Goal: Transaction & Acquisition: Book appointment/travel/reservation

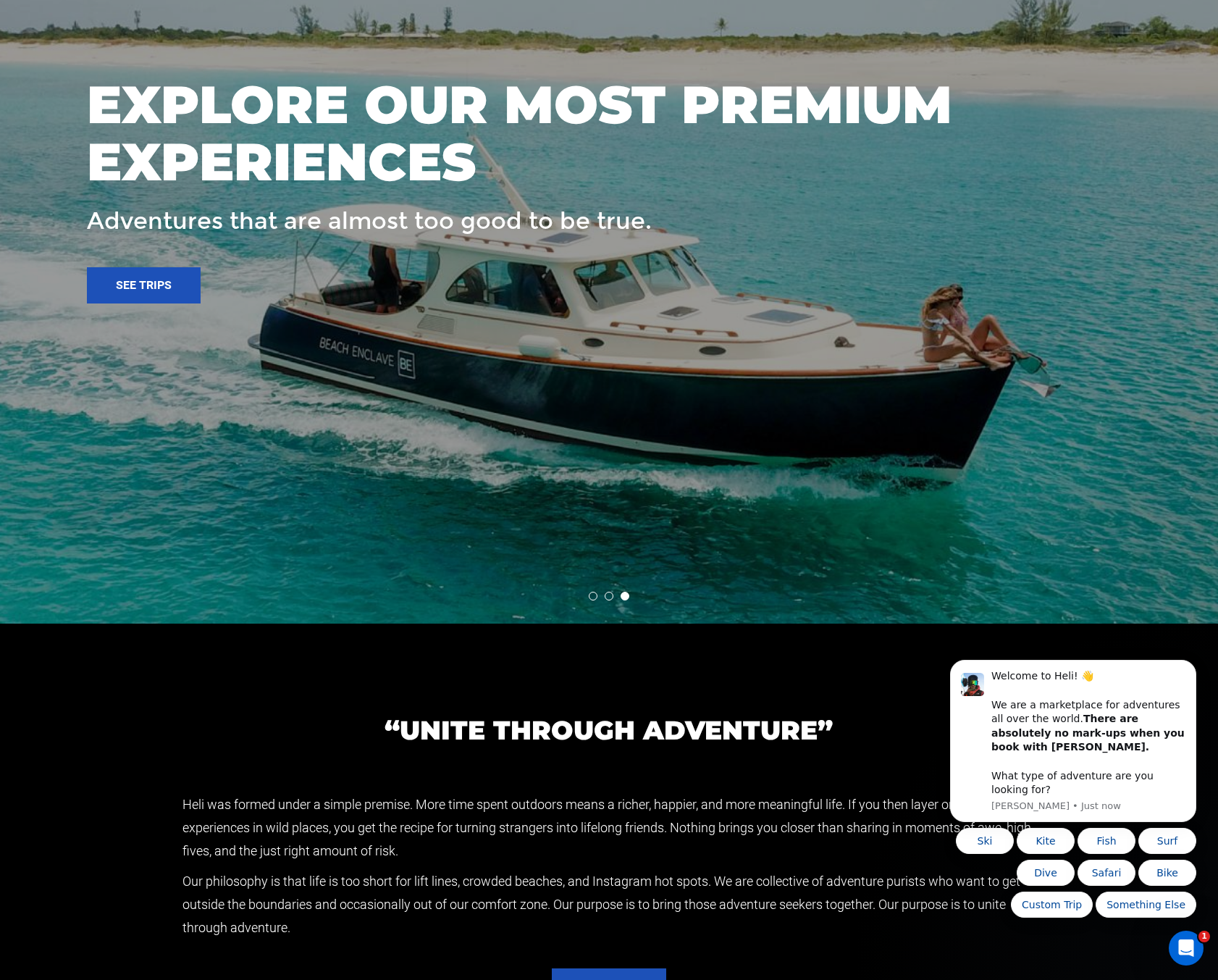
scroll to position [2906, 0]
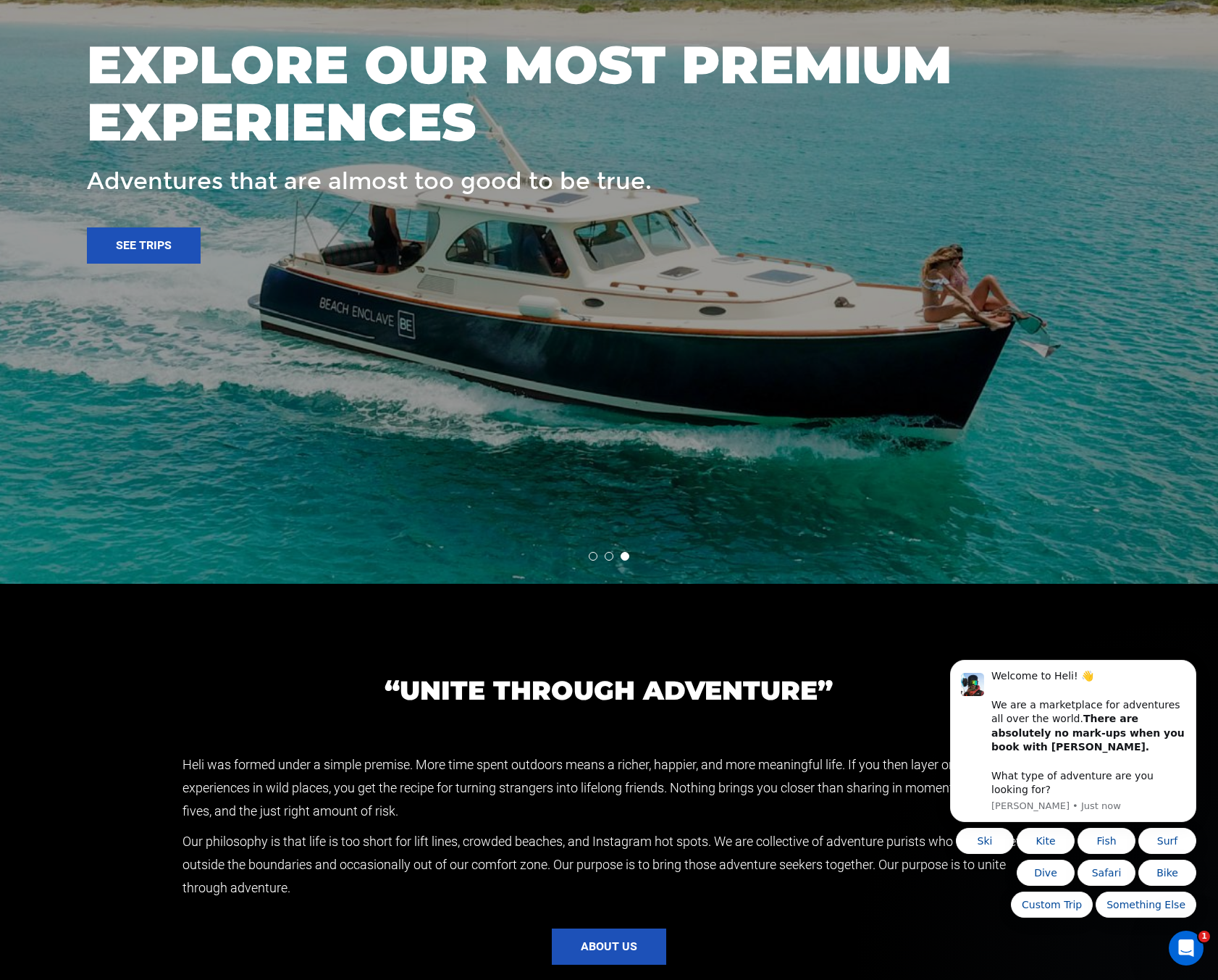
click at [612, 557] on li at bounding box center [609, 556] width 9 height 9
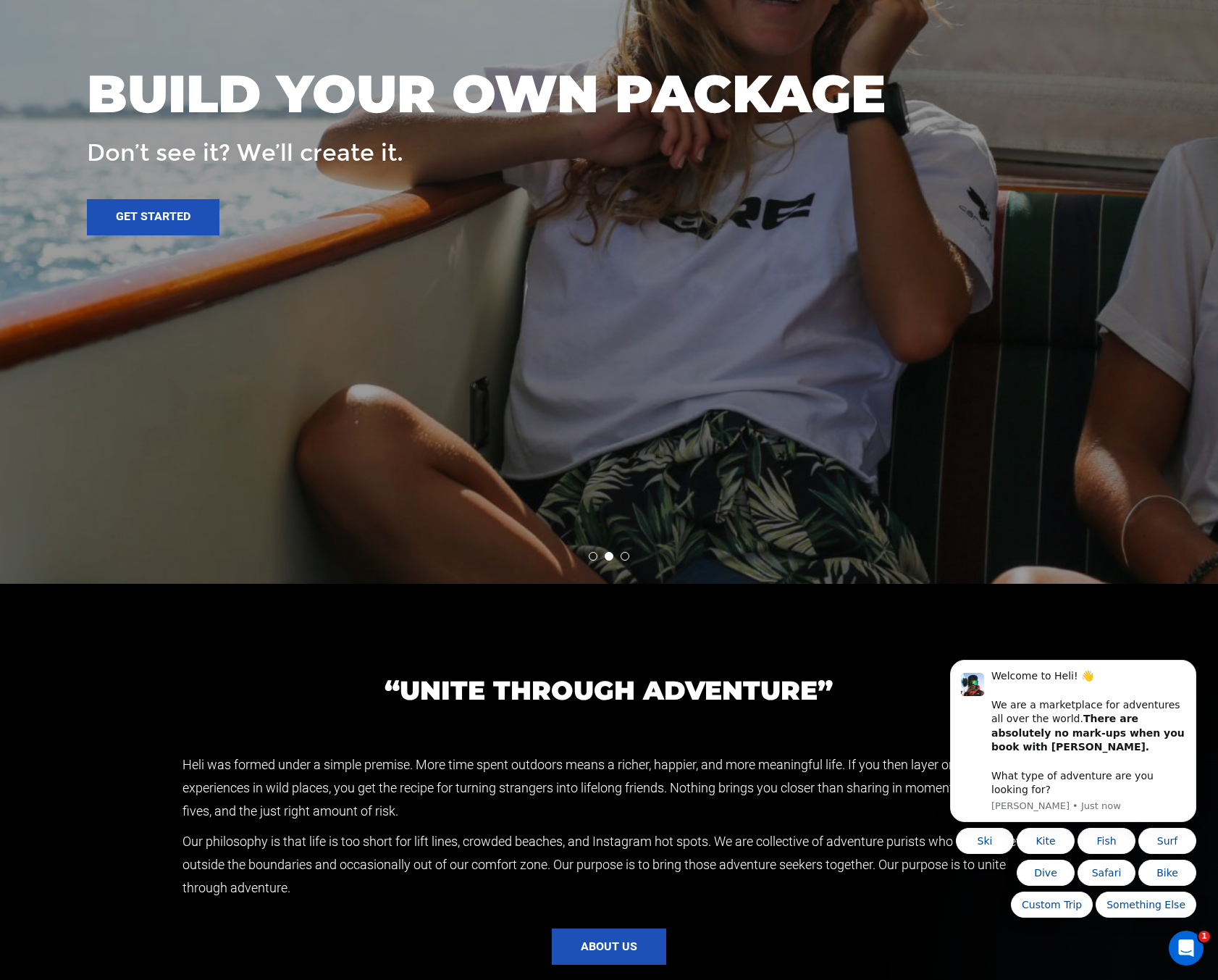
click at [589, 557] on li at bounding box center [594, 556] width 9 height 9
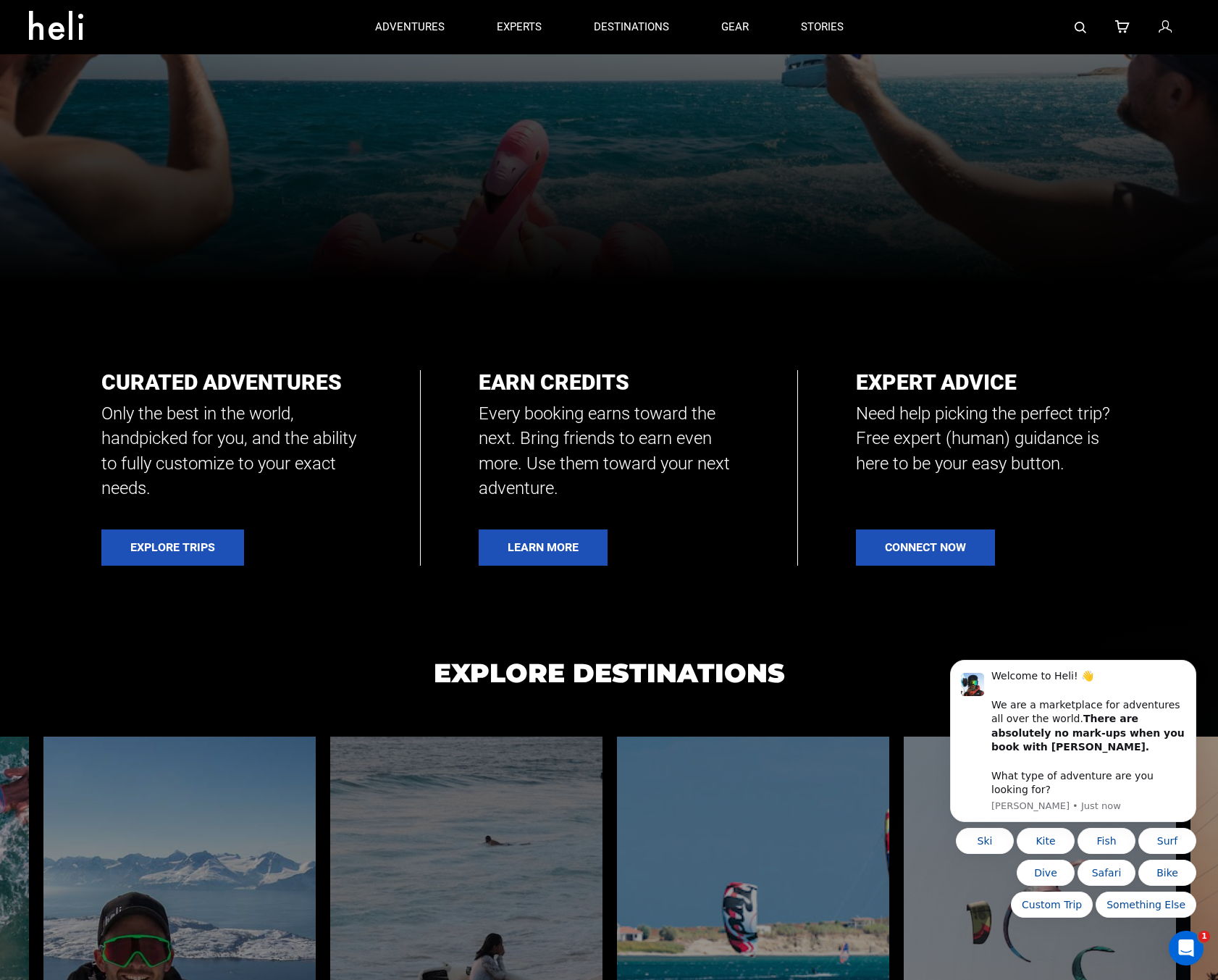
scroll to position [549, 0]
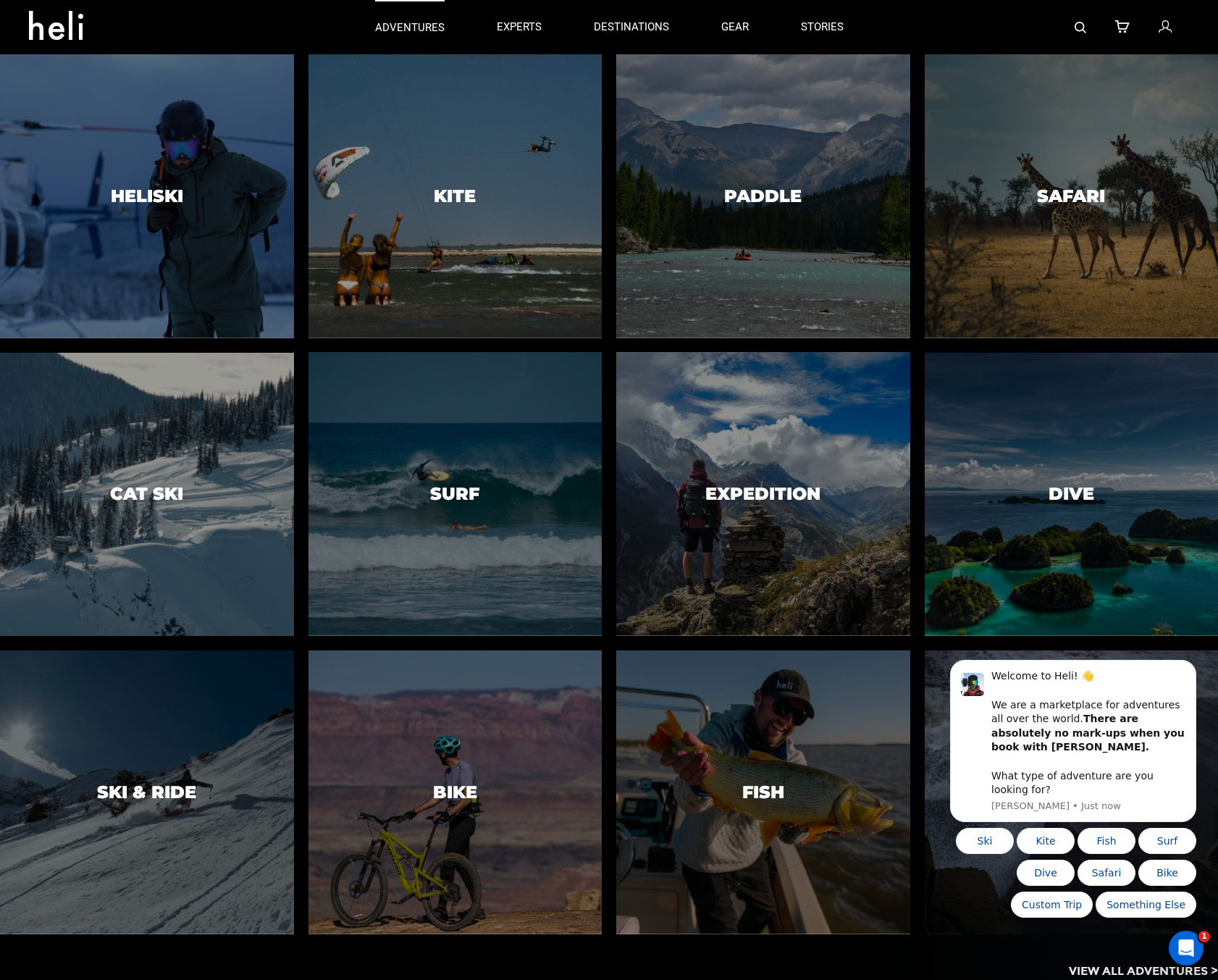
click at [392, 29] on p "adventures" at bounding box center [409, 27] width 70 height 15
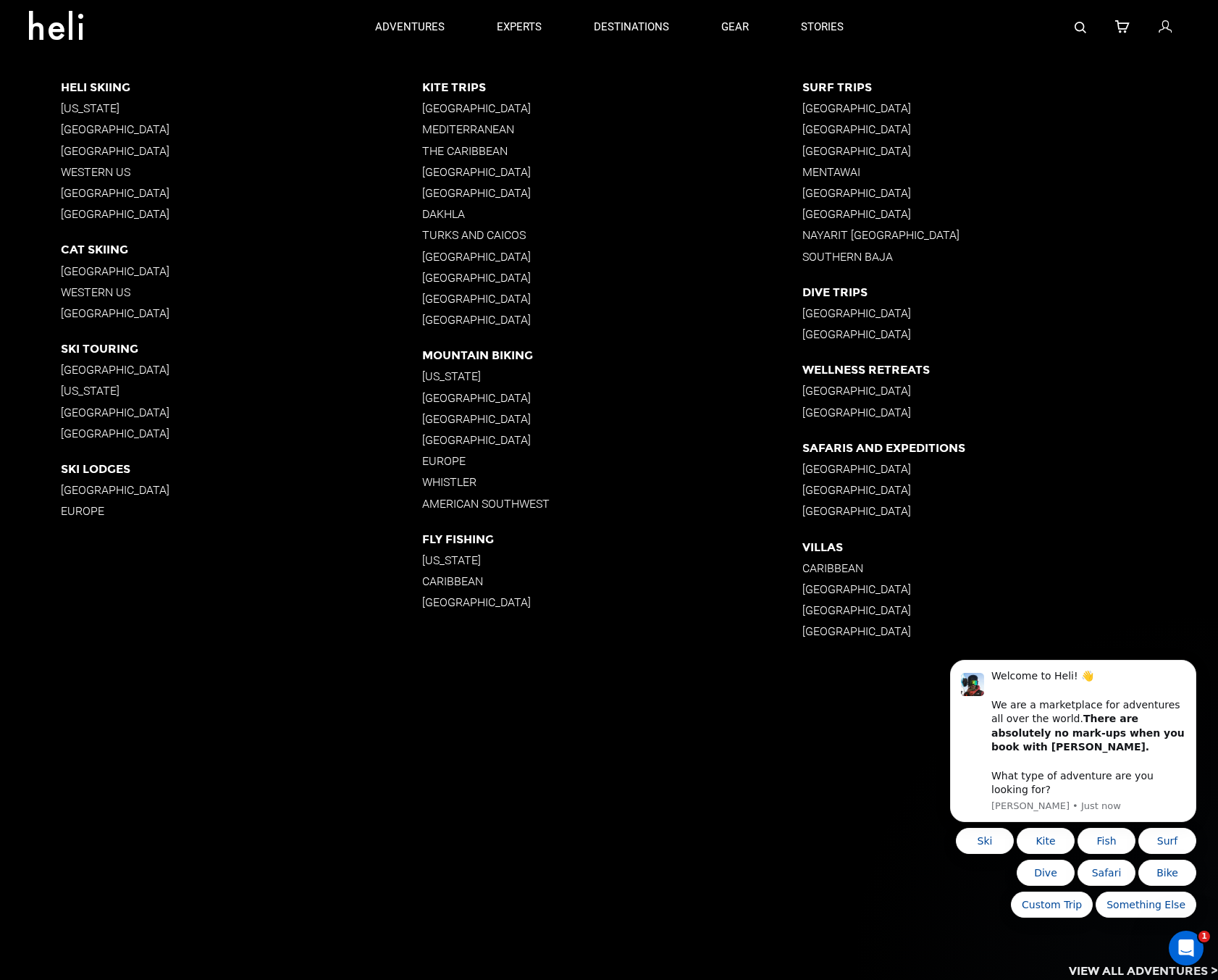
click at [83, 113] on p "[US_STATE]" at bounding box center [241, 108] width 361 height 14
click at [80, 174] on p "Western US" at bounding box center [241, 172] width 361 height 14
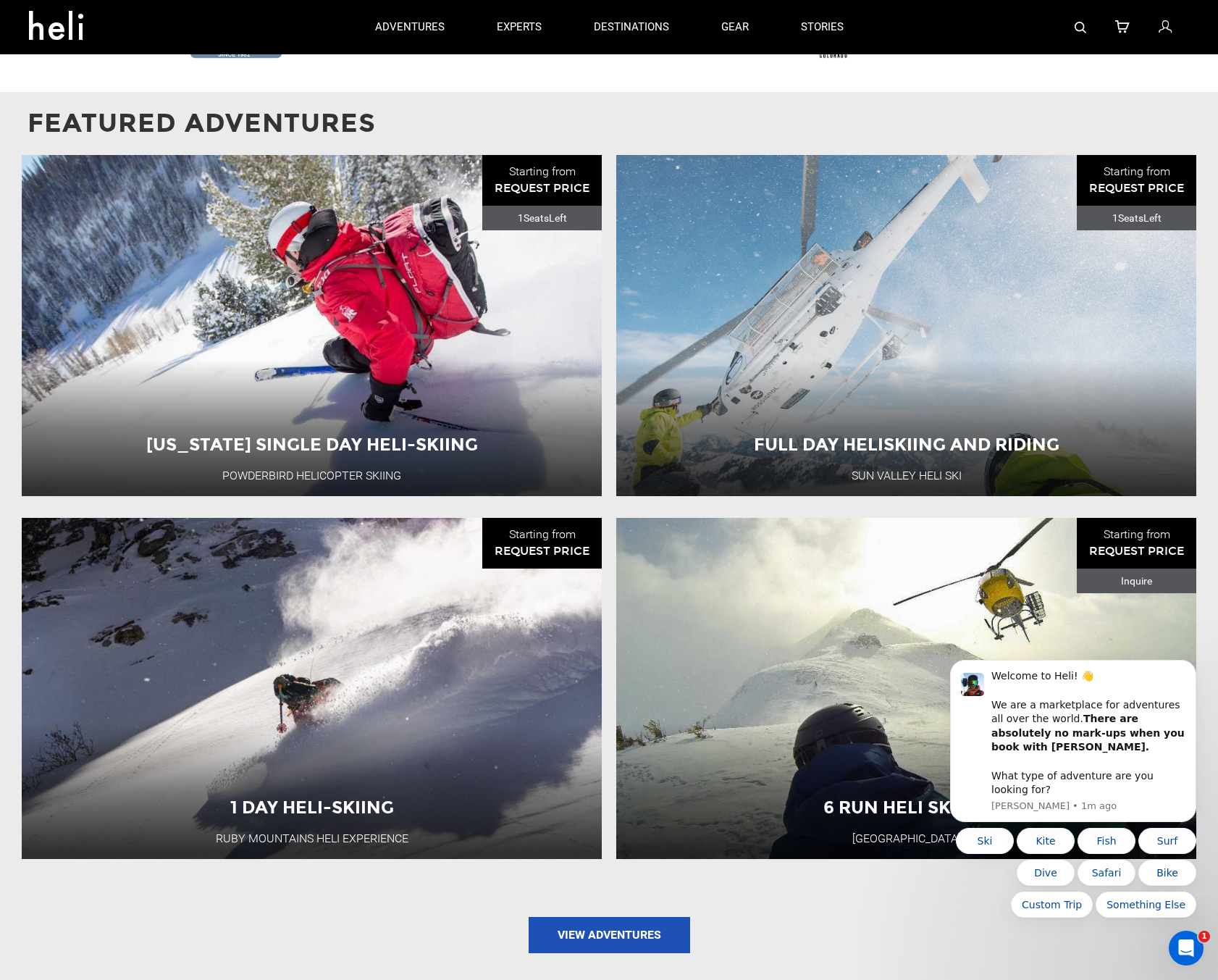
scroll to position [1468, 0]
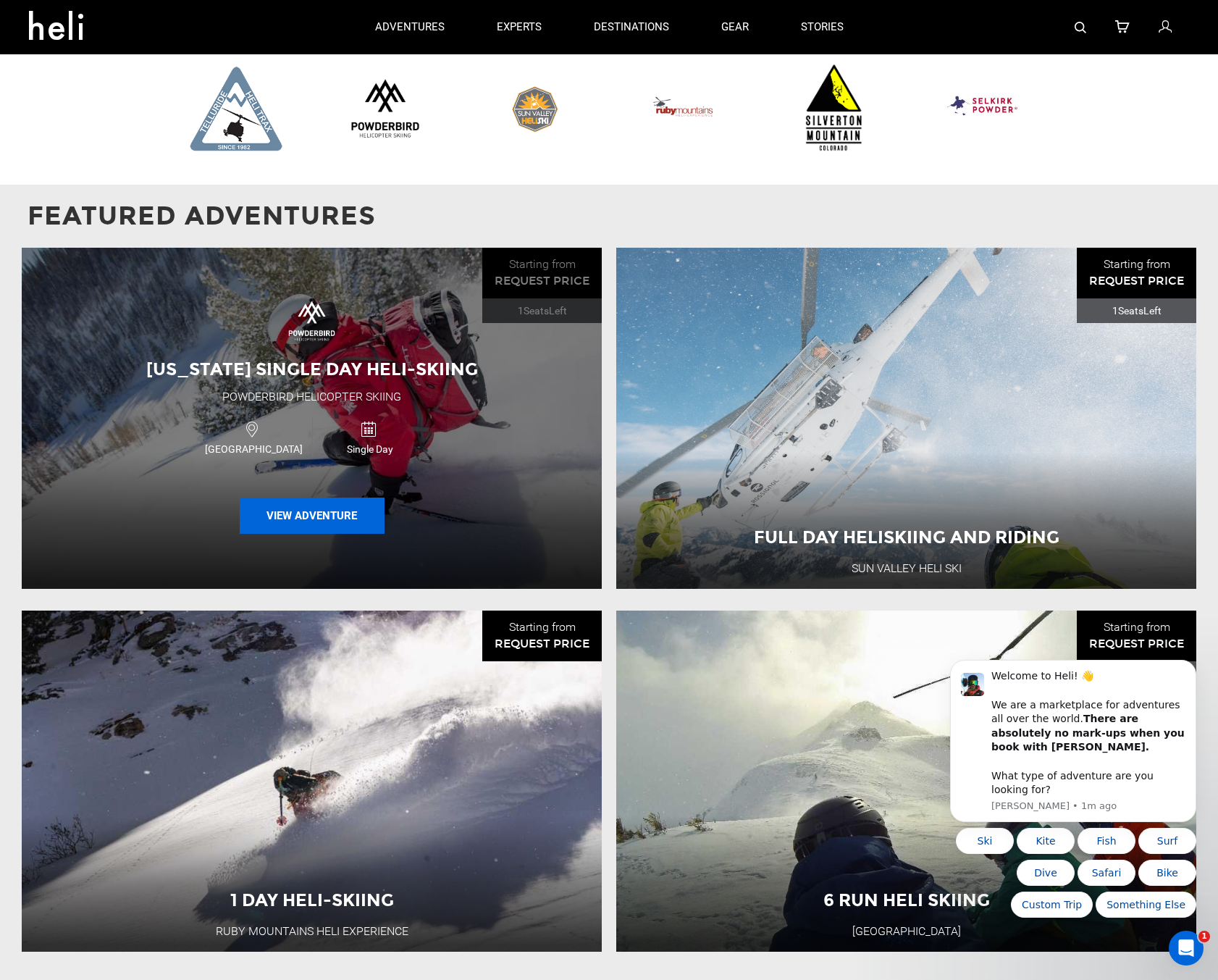
click at [317, 520] on button "View Adventure" at bounding box center [312, 515] width 145 height 36
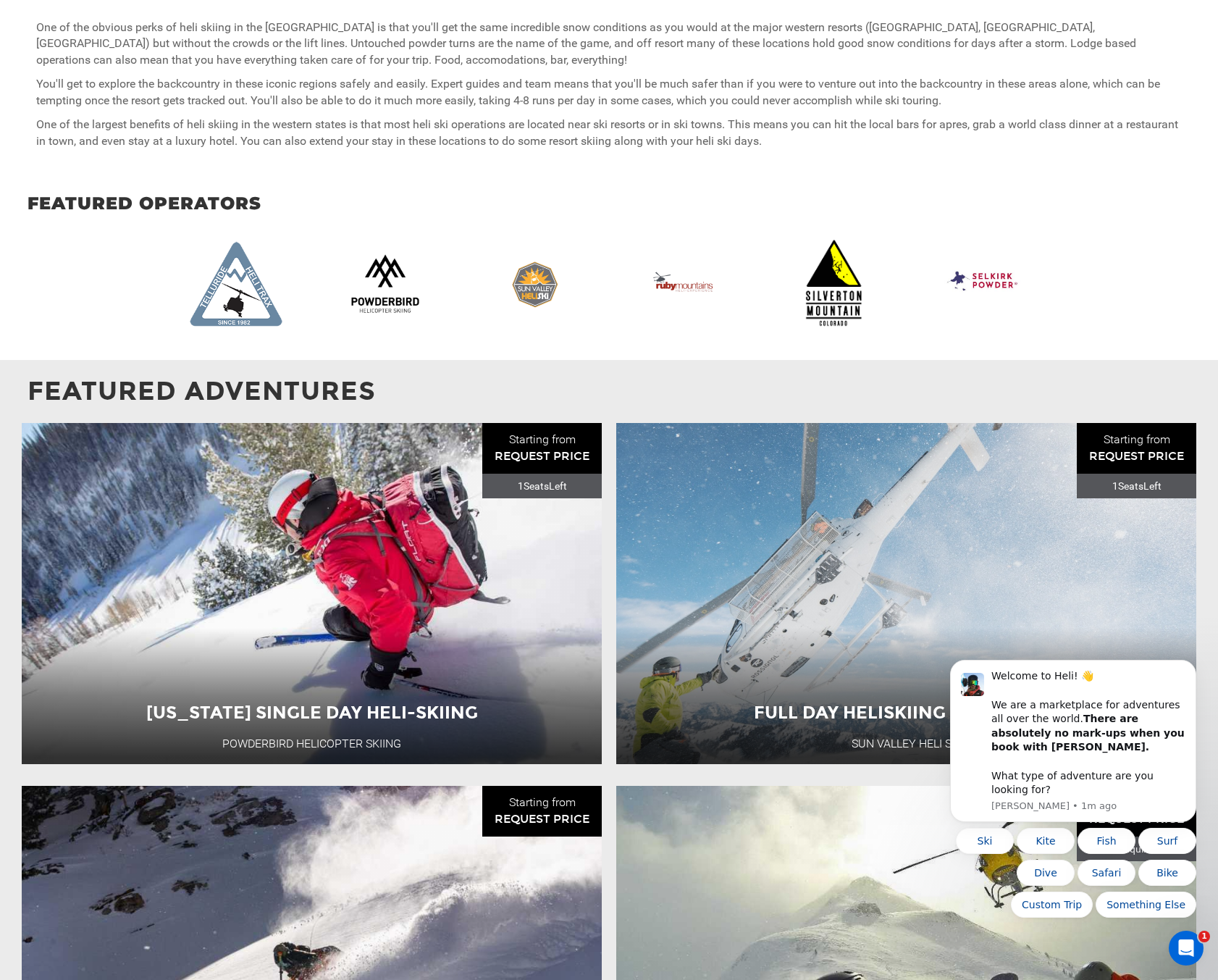
scroll to position [1472, 0]
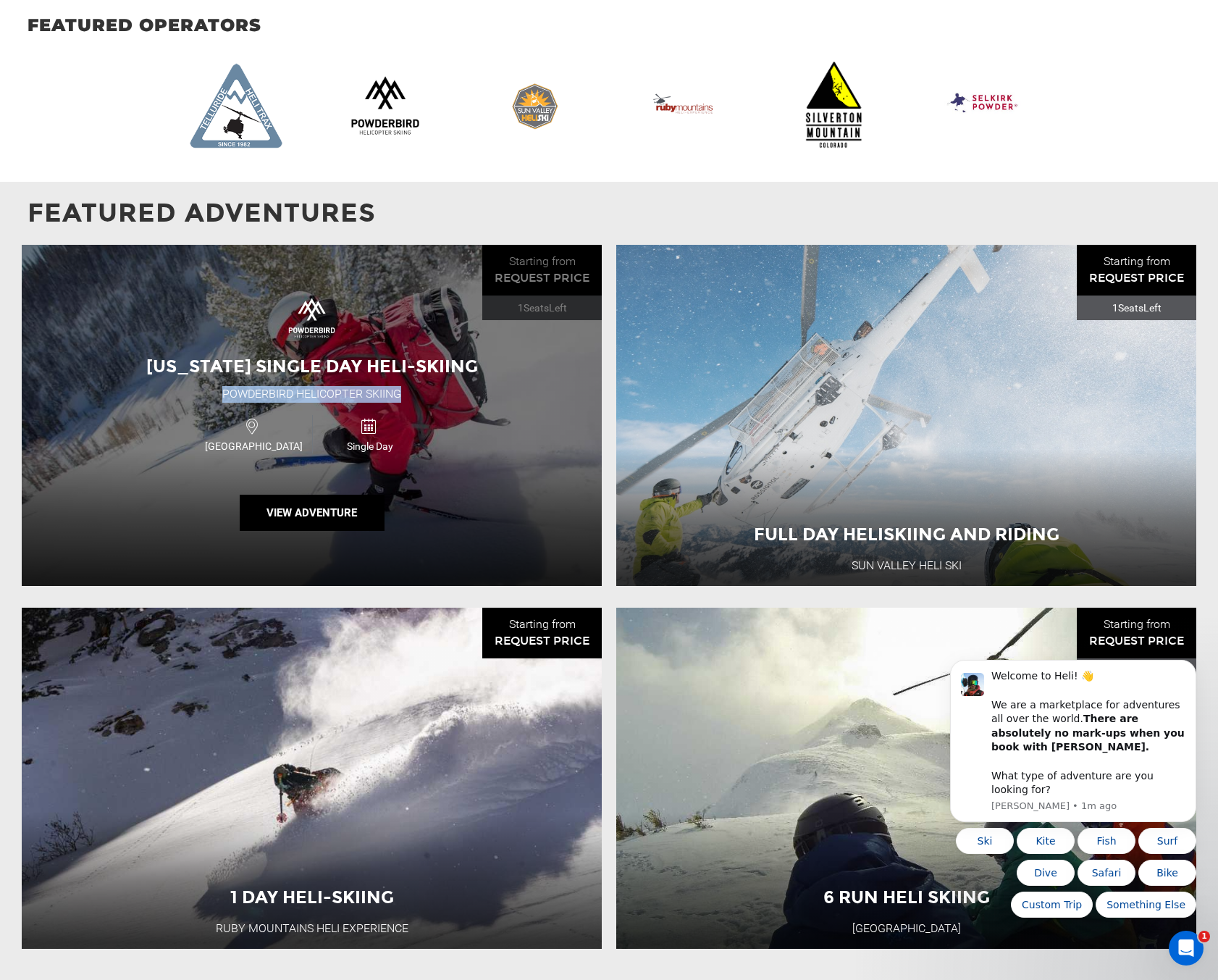
drag, startPoint x: 336, startPoint y: 391, endPoint x: 213, endPoint y: 393, distance: 123.0
click at [213, 393] on div "[US_STATE] Single Day Heli-Skiing Powderbird Helicopter Skiing [GEOGRAPHIC_DATA…" at bounding box center [311, 416] width 580 height 341
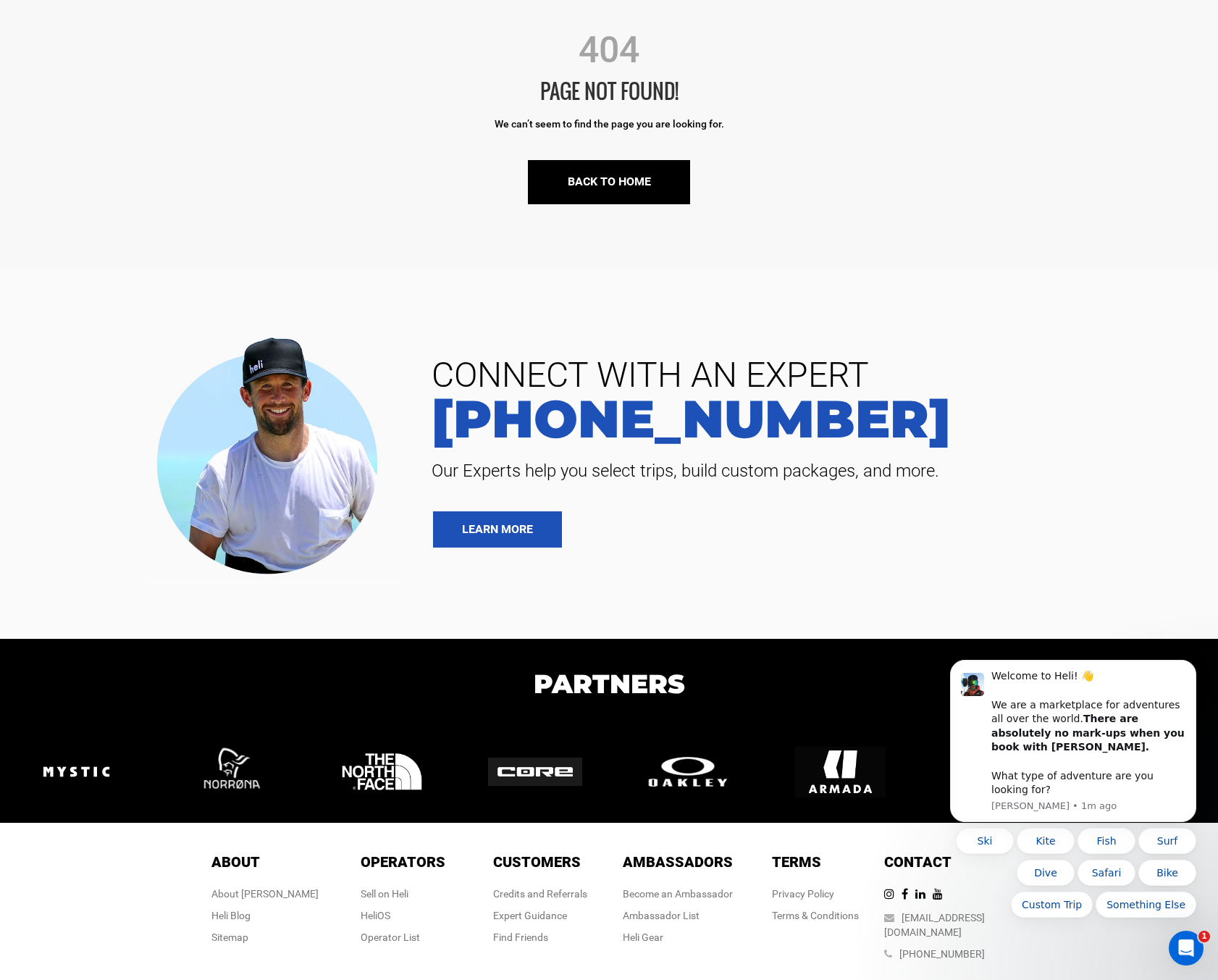
scroll to position [191, 0]
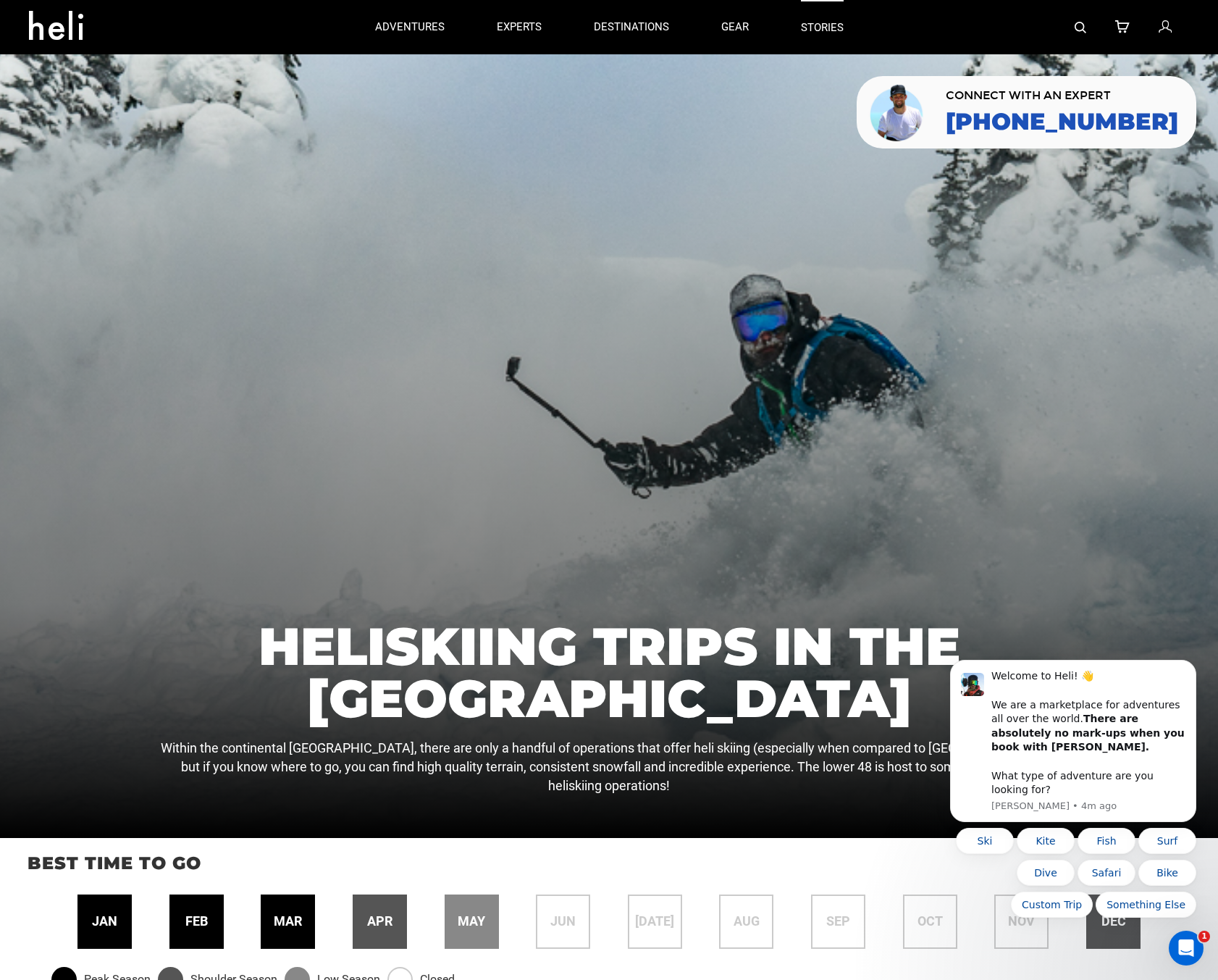
click at [830, 26] on link "stories" at bounding box center [822, 27] width 43 height 54
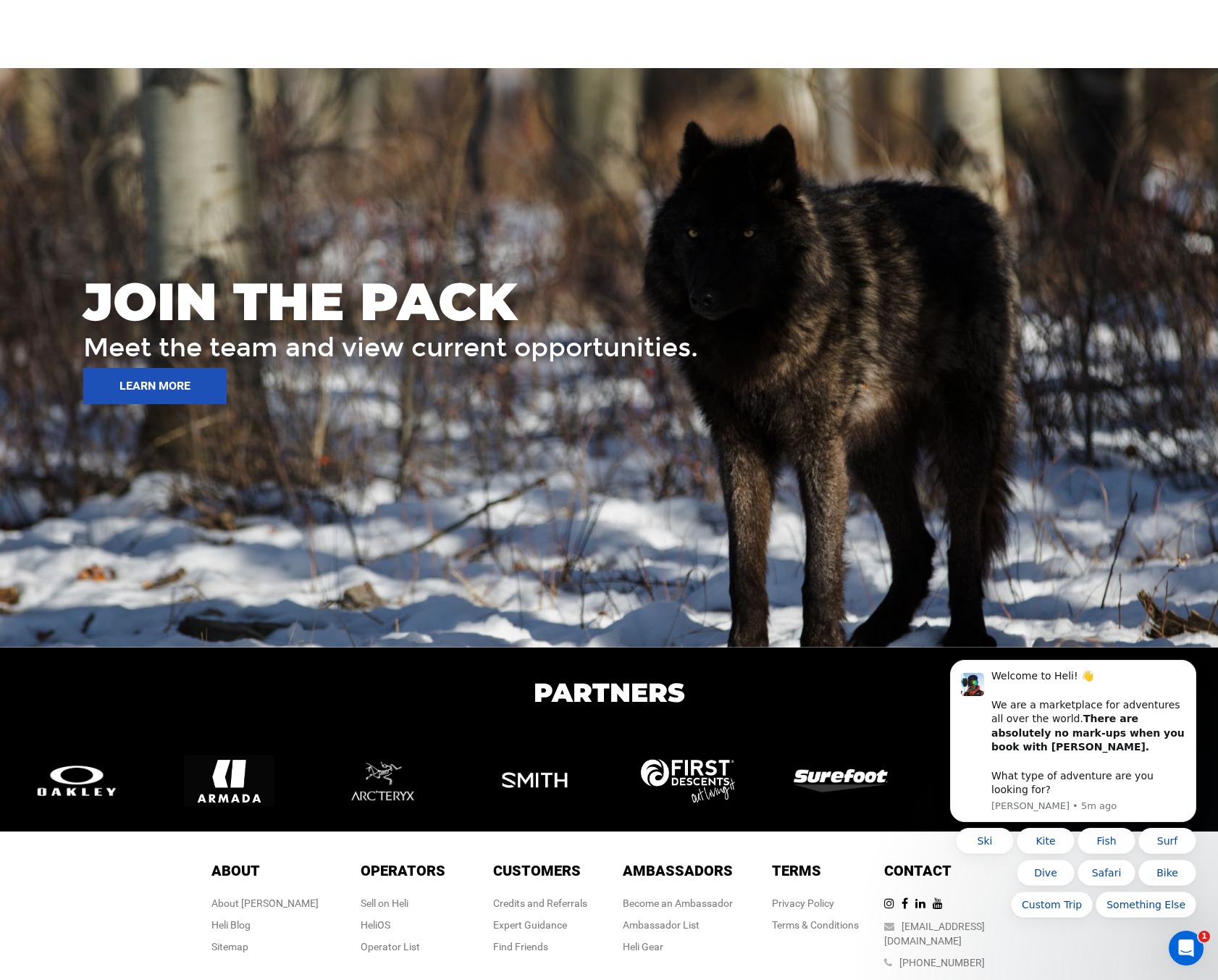
scroll to position [1965, 0]
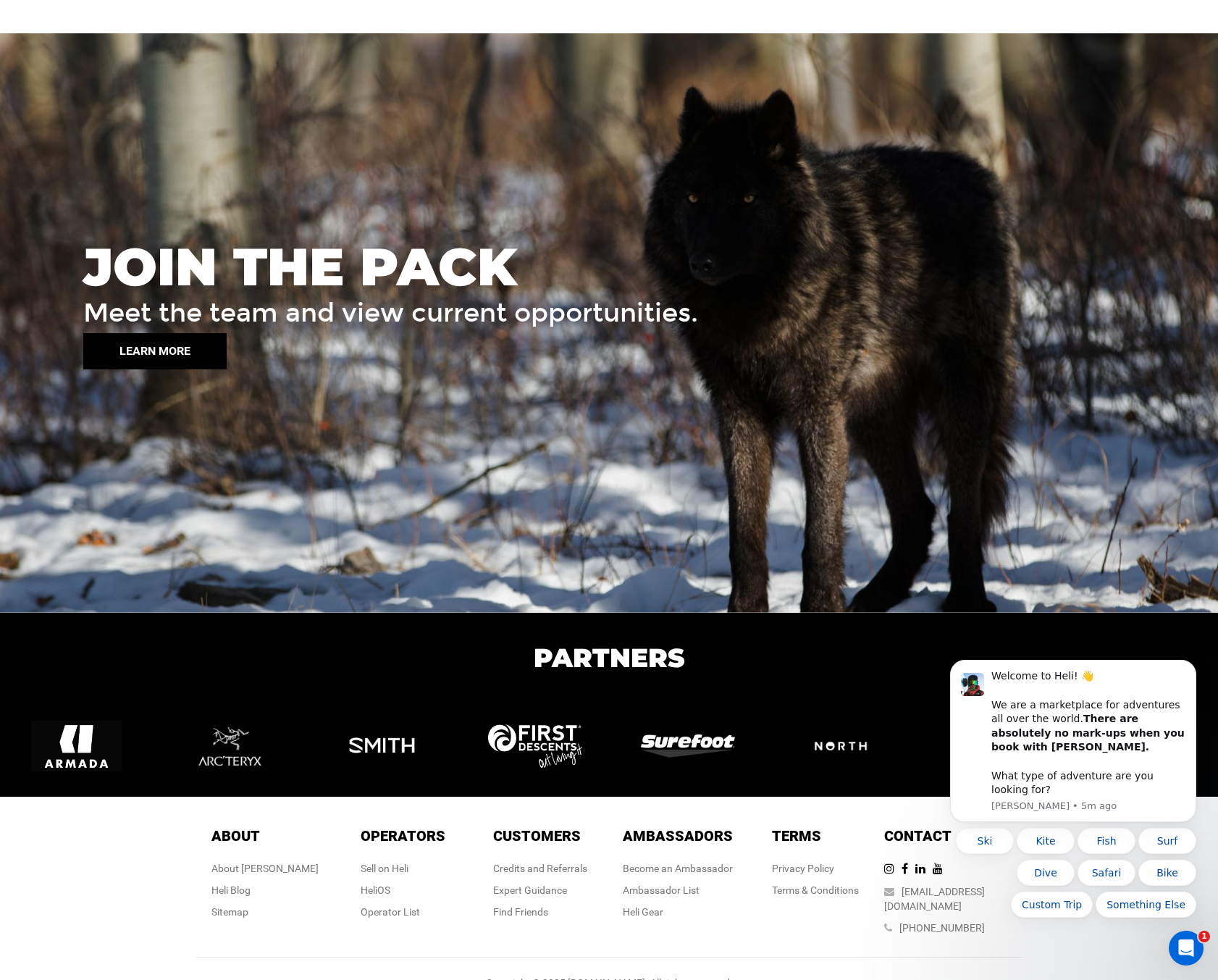
click at [175, 342] on button "LEARN MORE" at bounding box center [155, 351] width 143 height 36
